Goal: Task Accomplishment & Management: Manage account settings

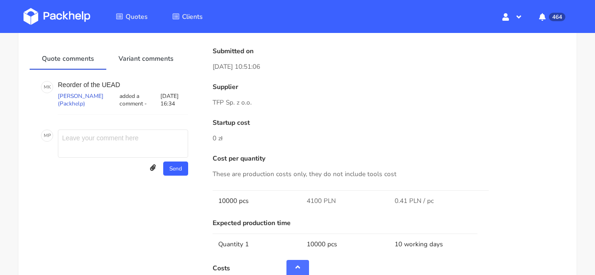
scroll to position [414, 0]
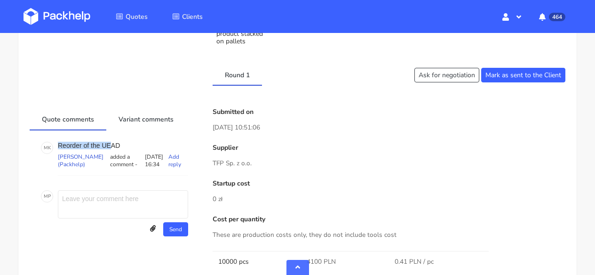
drag, startPoint x: 127, startPoint y: 141, endPoint x: 112, endPoint y: 142, distance: 16.0
click at [112, 142] on p "Reorder of the UEAD" at bounding box center [123, 146] width 130 height 8
click at [124, 143] on p "Reorder of the UEAD" at bounding box center [123, 146] width 130 height 8
drag, startPoint x: 121, startPoint y: 144, endPoint x: 104, endPoint y: 144, distance: 17.4
click at [104, 144] on p "Reorder of the UEAD" at bounding box center [123, 146] width 130 height 8
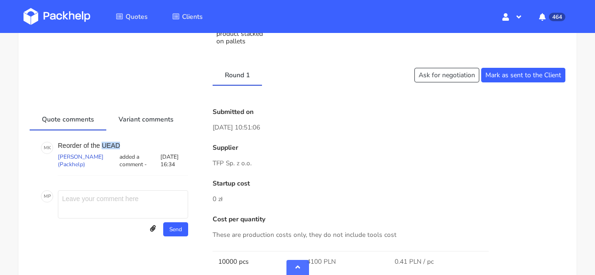
copy p "UEAD"
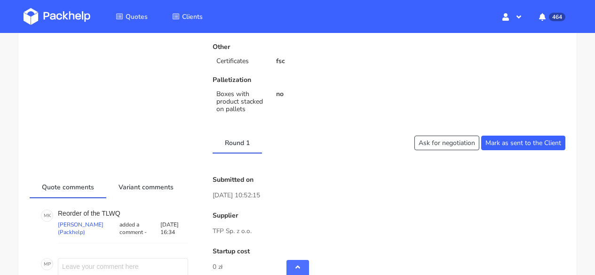
scroll to position [433, 0]
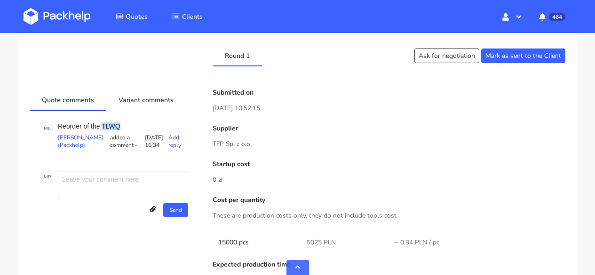
drag, startPoint x: 126, startPoint y: 124, endPoint x: 102, endPoint y: 127, distance: 24.8
click at [102, 127] on p "Reorder of the TLWQ" at bounding box center [123, 126] width 130 height 8
copy p "TLWQ"
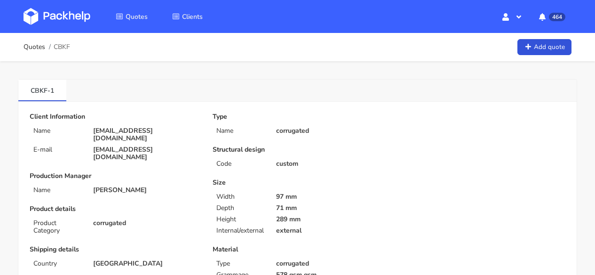
drag, startPoint x: 54, startPoint y: 43, endPoint x: 72, endPoint y: 45, distance: 18.0
click at [72, 45] on div "Quotes CBKF Add quote" at bounding box center [298, 47] width 548 height 19
drag, startPoint x: 72, startPoint y: 45, endPoint x: 65, endPoint y: 45, distance: 6.1
click at [65, 45] on div "Quotes CBKF Add quote" at bounding box center [298, 47] width 548 height 19
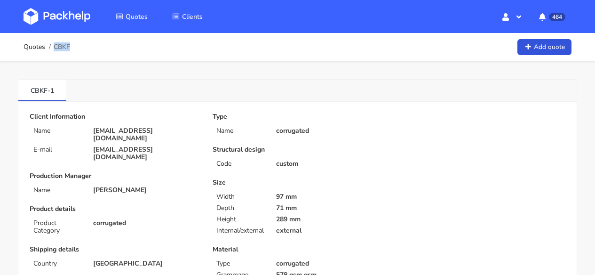
copy span "CBKF"
drag, startPoint x: 72, startPoint y: 47, endPoint x: 67, endPoint y: 46, distance: 5.4
click at [67, 46] on div "Quotes CBKF Add quote" at bounding box center [298, 47] width 548 height 19
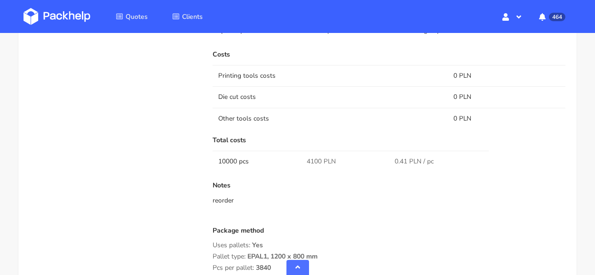
scroll to position [522, 0]
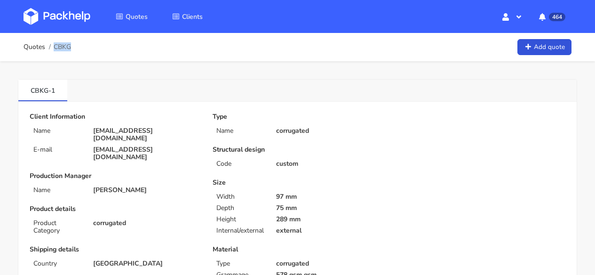
click at [71, 48] on div "Quotes CBKG Add quote" at bounding box center [298, 47] width 548 height 19
copy span "CBKG"
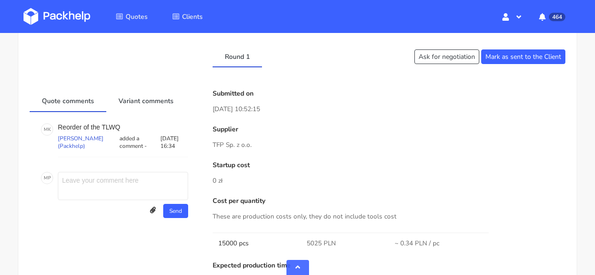
scroll to position [566, 0]
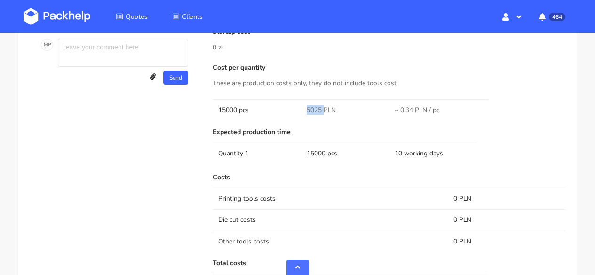
drag, startPoint x: 308, startPoint y: 109, endPoint x: 322, endPoint y: 109, distance: 14.1
click at [322, 109] on td "5025 PLN" at bounding box center [345, 109] width 88 height 21
copy span "5025"
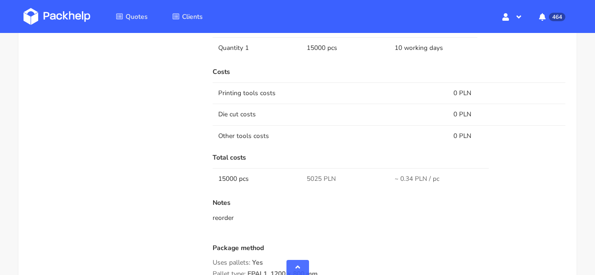
scroll to position [803, 0]
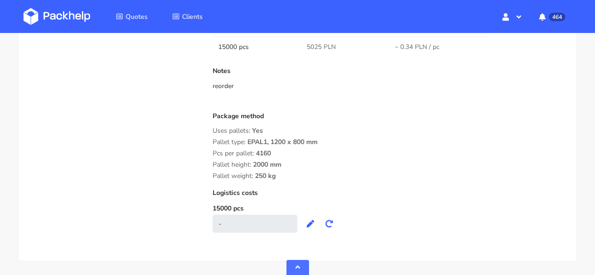
click at [373, 101] on div "Notes reorder" at bounding box center [389, 86] width 353 height 38
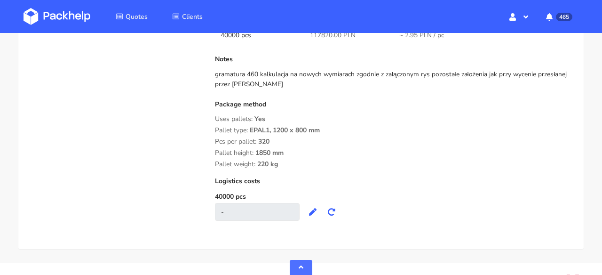
scroll to position [863, 0]
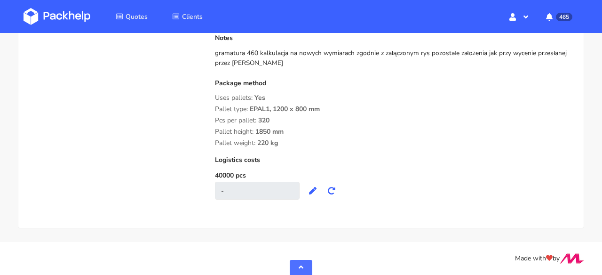
drag, startPoint x: 282, startPoint y: 145, endPoint x: 208, endPoint y: 97, distance: 87.9
copy div "Uses pallets: Yes Pallet type: EPAL1, 1200 x 800 mm Pcs per pallet: 320 Pallet …"
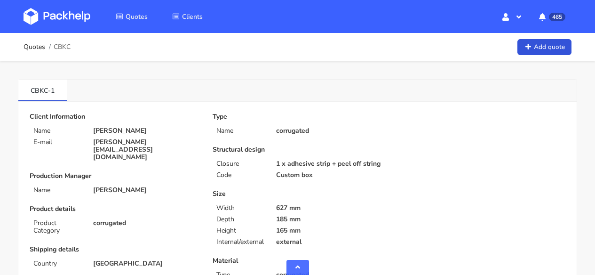
scroll to position [863, 0]
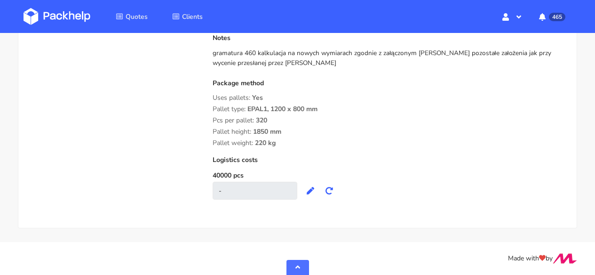
click at [53, 21] on img at bounding box center [57, 16] width 67 height 17
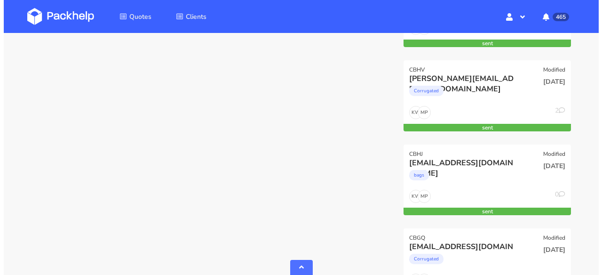
scroll to position [799, 0]
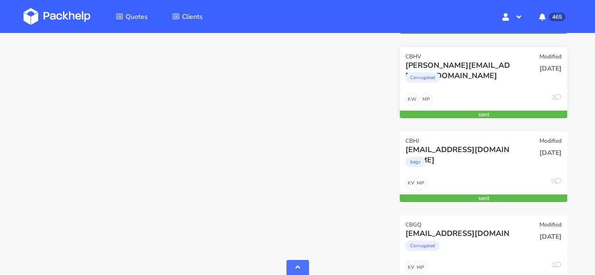
click at [447, 94] on div "MP KW 2" at bounding box center [483, 102] width 167 height 18
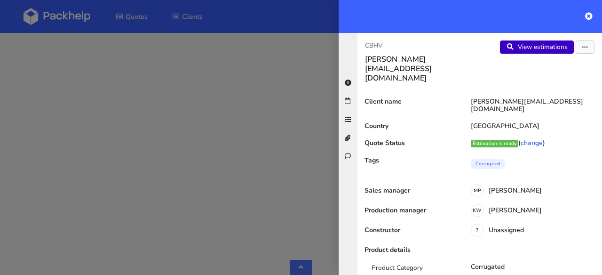
click at [509, 48] on link "View estimations" at bounding box center [537, 46] width 74 height 13
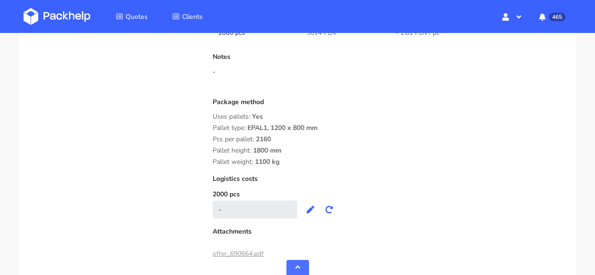
scroll to position [946, 0]
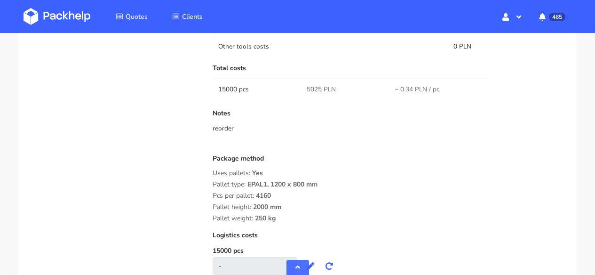
scroll to position [762, 0]
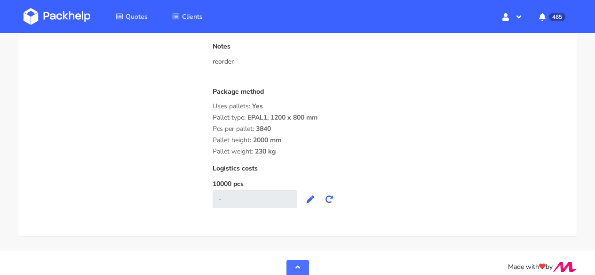
scroll to position [836, 0]
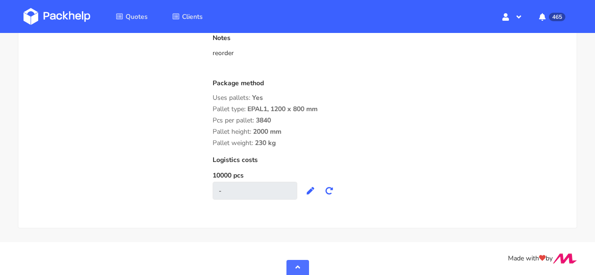
click at [80, 13] on img at bounding box center [57, 16] width 67 height 17
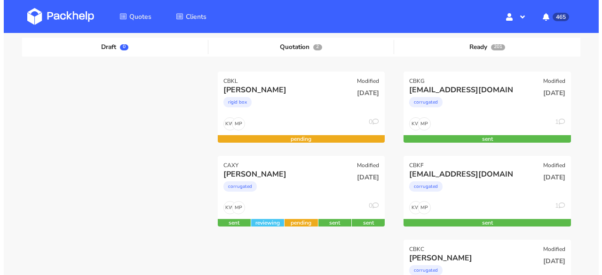
scroll to position [106, 0]
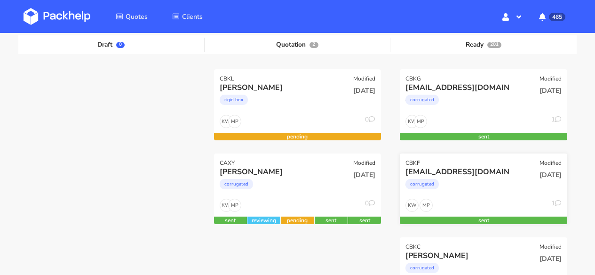
click at [486, 168] on div "[EMAIL_ADDRESS][DOMAIN_NAME]" at bounding box center [459, 172] width 106 height 10
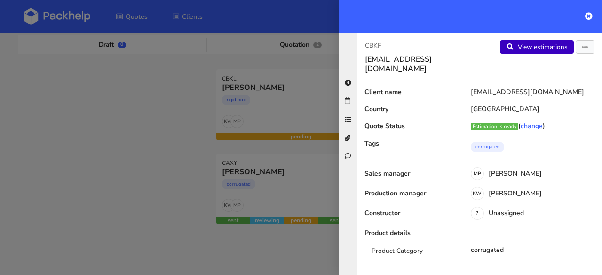
click at [516, 45] on link "View estimations" at bounding box center [537, 46] width 74 height 13
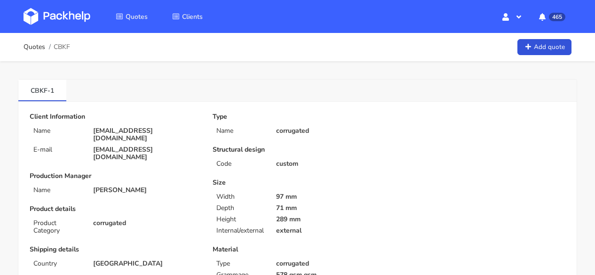
click at [39, 15] on img at bounding box center [57, 16] width 67 height 17
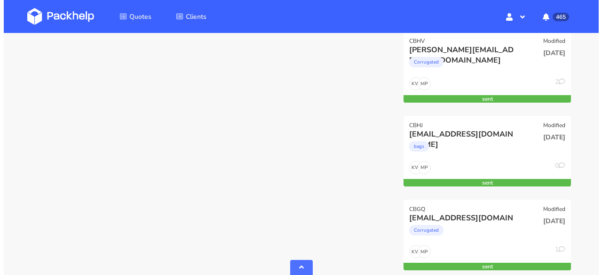
scroll to position [761, 0]
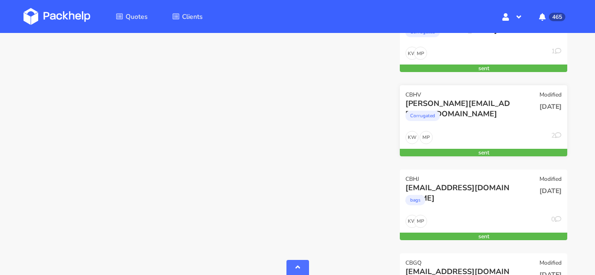
click at [464, 105] on div "[PERSON_NAME][EMAIL_ADDRESS][DOMAIN_NAME]" at bounding box center [459, 103] width 106 height 10
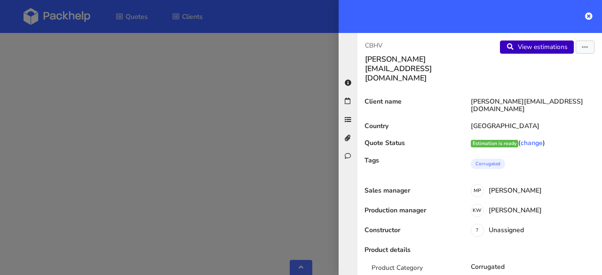
click at [523, 48] on link "View estimations" at bounding box center [537, 46] width 74 height 13
click at [582, 48] on button "button" at bounding box center [585, 46] width 19 height 13
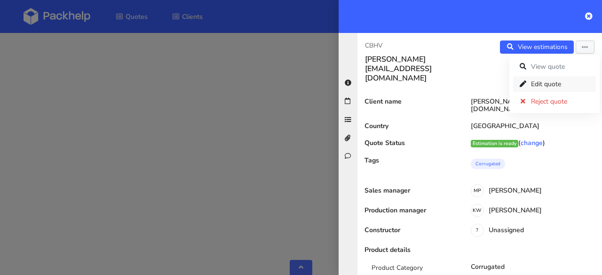
click at [556, 82] on link "Edit quote" at bounding box center [554, 84] width 83 height 16
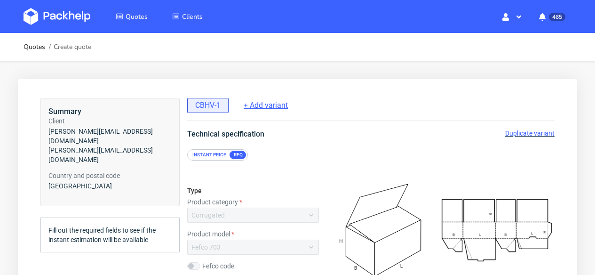
click at [270, 110] on span "+ Add variant" at bounding box center [266, 105] width 44 height 10
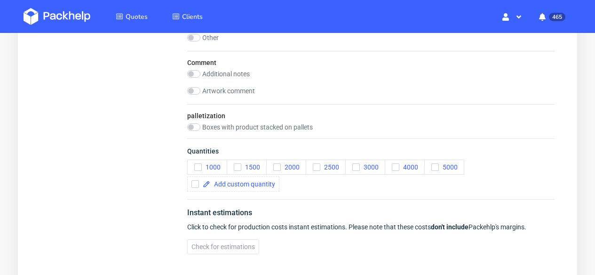
scroll to position [1152, 0]
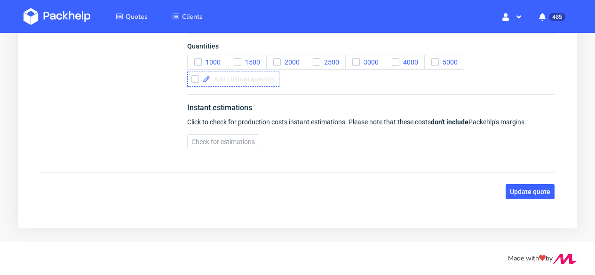
click at [231, 74] on div at bounding box center [233, 79] width 92 height 15
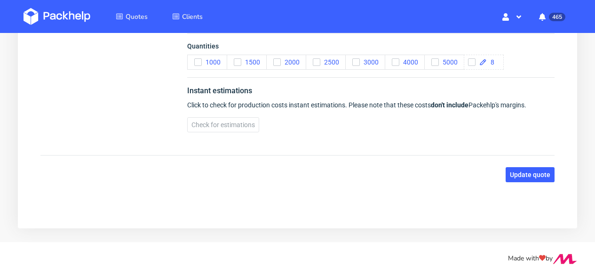
scroll to position [1135, 0]
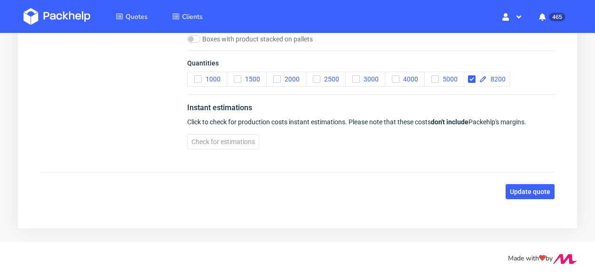
checkbox input "true"
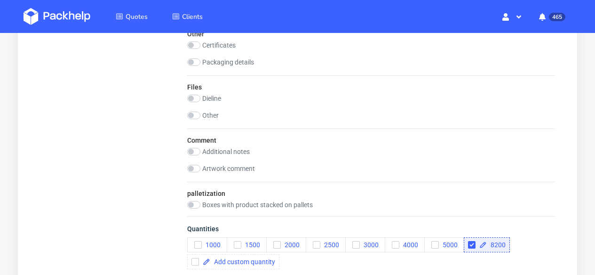
scroll to position [972, 0]
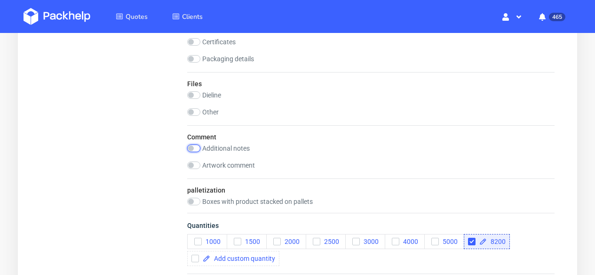
click at [198, 146] on input "checkbox" at bounding box center [193, 148] width 13 height 8
checkbox input "true"
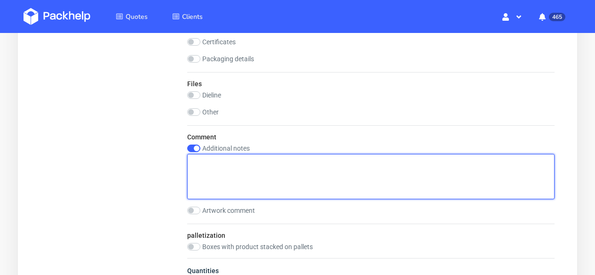
click at [229, 178] on textarea at bounding box center [370, 176] width 367 height 45
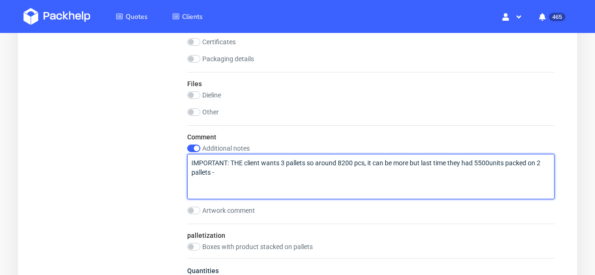
paste textarea "EPAL1, 1200 x 800mm Pallet height with loading 1765 mm"
click at [216, 169] on textarea "IMPORTANT: THE client wants 3 pallets so around 8200 pcs, it can be more but la…" at bounding box center [370, 176] width 367 height 45
click at [239, 170] on textarea "IMPORTANT: THE client wants 3 pallets so around 8200 pcs, it can be more but la…" at bounding box center [370, 176] width 367 height 45
paste textarea "ZJVI"
click at [301, 194] on textarea "IMPORTANT: THE client wants 3 pallets so around 8200 pcs, it can be more but la…" at bounding box center [370, 176] width 367 height 45
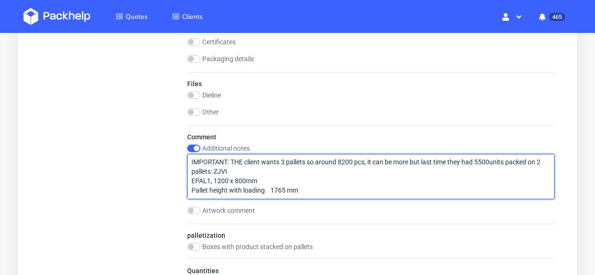
paste textarea "271 kg"
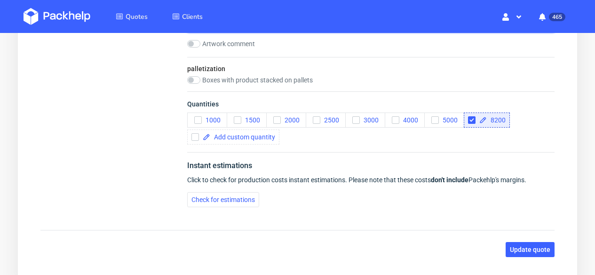
scroll to position [1197, 0]
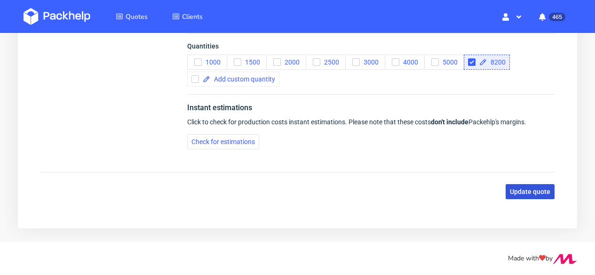
type textarea "IMPORTANT: THE client wants 3 pallets so around 8200 pcs, it can be more but la…"
click at [539, 196] on button "Update quote" at bounding box center [530, 191] width 49 height 15
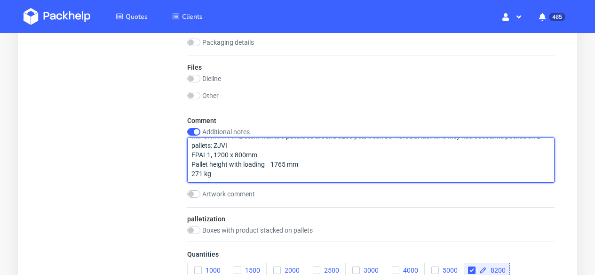
scroll to position [0, 0]
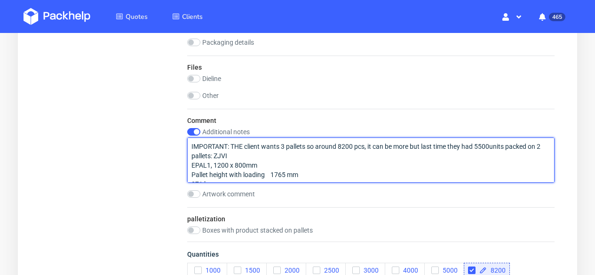
drag, startPoint x: 238, startPoint y: 171, endPoint x: 162, endPoint y: 116, distance: 93.0
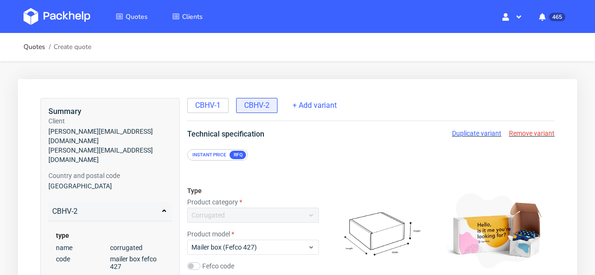
click at [524, 132] on span "Remove variant" at bounding box center [532, 133] width 46 height 8
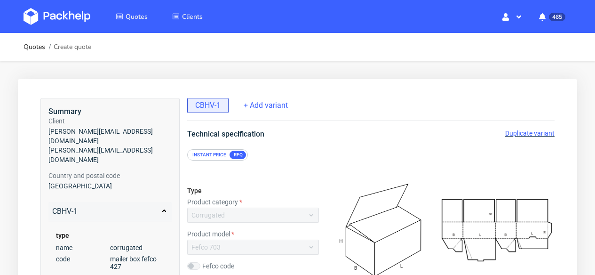
click at [524, 132] on span "Duplicate variant" at bounding box center [529, 133] width 49 height 8
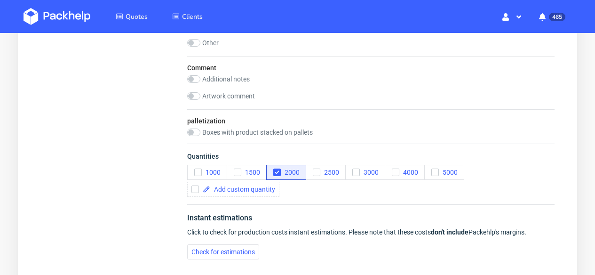
scroll to position [1159, 0]
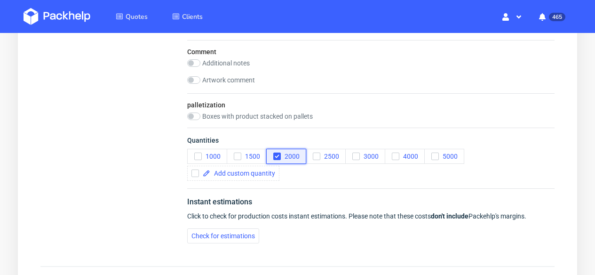
click at [275, 155] on icon "button" at bounding box center [277, 156] width 7 height 7
click at [247, 174] on span at bounding box center [242, 173] width 65 height 7
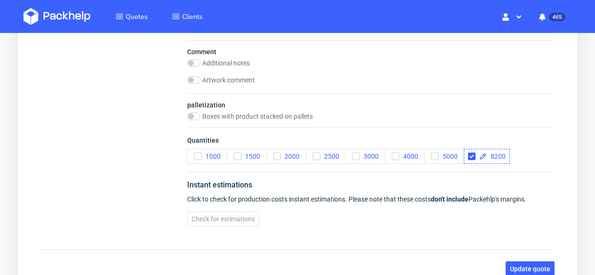
checkbox input "true"
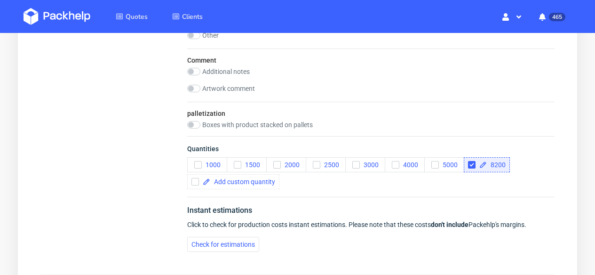
scroll to position [1147, 0]
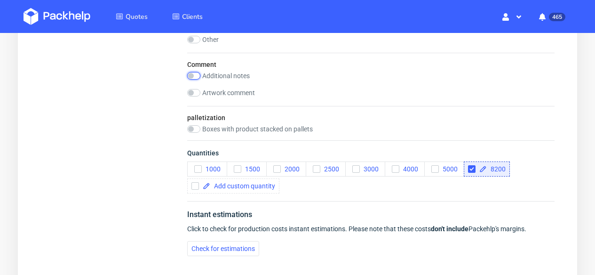
click at [199, 75] on input "checkbox" at bounding box center [193, 76] width 13 height 8
checkbox input "true"
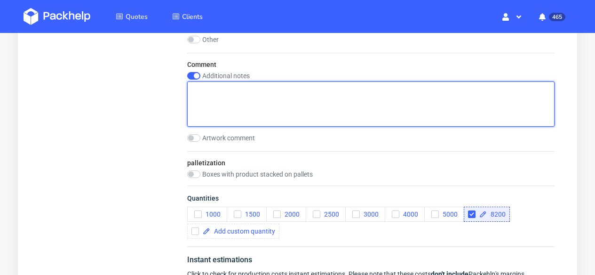
click at [213, 94] on textarea at bounding box center [370, 103] width 367 height 45
paste textarea "IMPORTANT: THE client wants 3 pallets so around 8200 pcs, it can be more but la…"
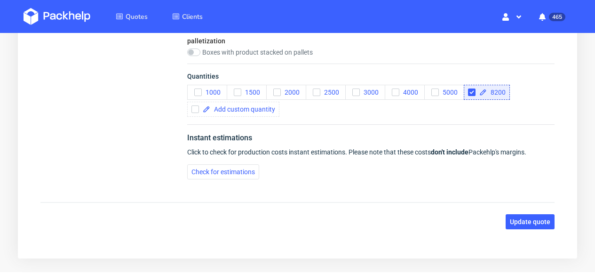
scroll to position [1298, 0]
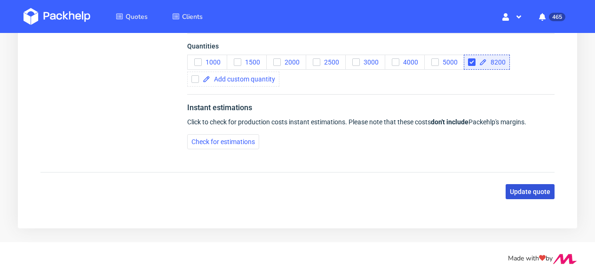
type textarea "IMPORTANT: THE client wants 3 pallets so around 8200 pcs, it can be more but la…"
click at [522, 184] on button "Update quote" at bounding box center [530, 191] width 49 height 15
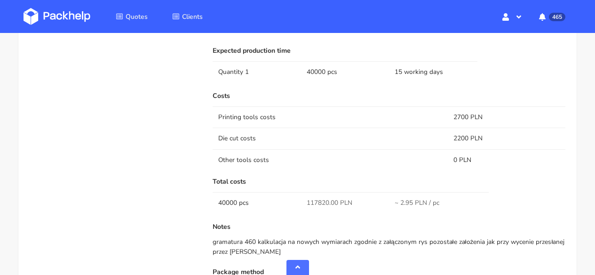
scroll to position [672, 0]
